Goal: Find specific page/section: Find specific page/section

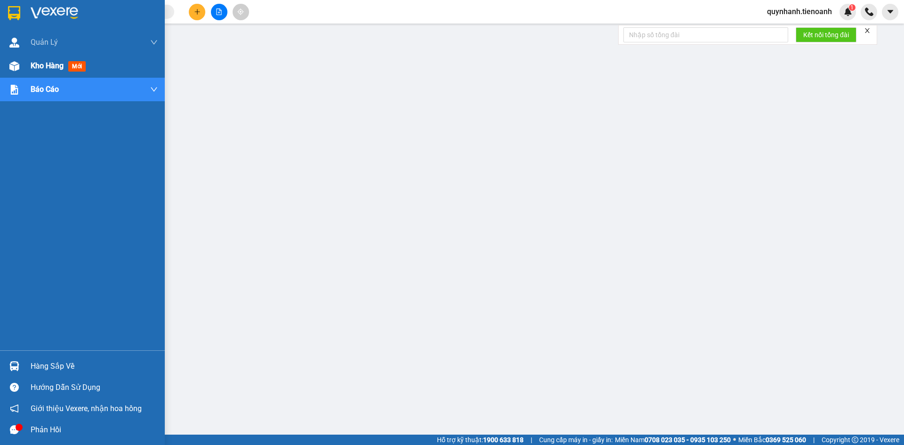
click at [50, 63] on span "Kho hàng" at bounding box center [47, 65] width 33 height 9
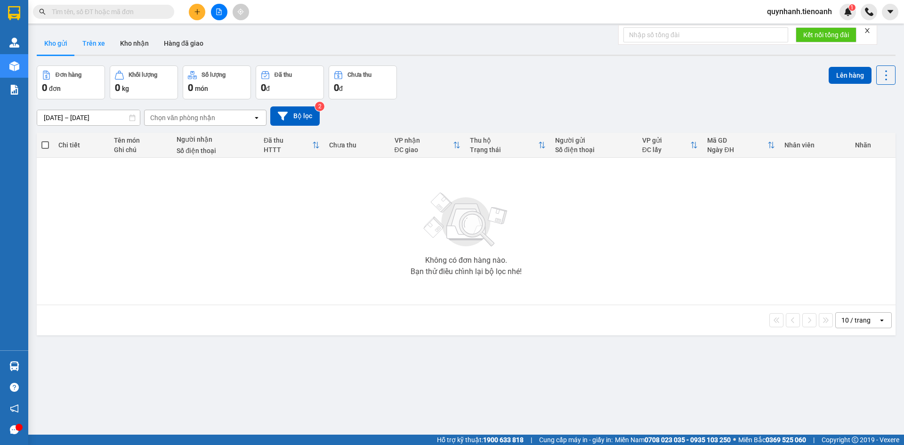
click at [99, 46] on button "Trên xe" at bounding box center [94, 43] width 38 height 23
